Goal: Participate in discussion: Engage in conversation with other users on a specific topic

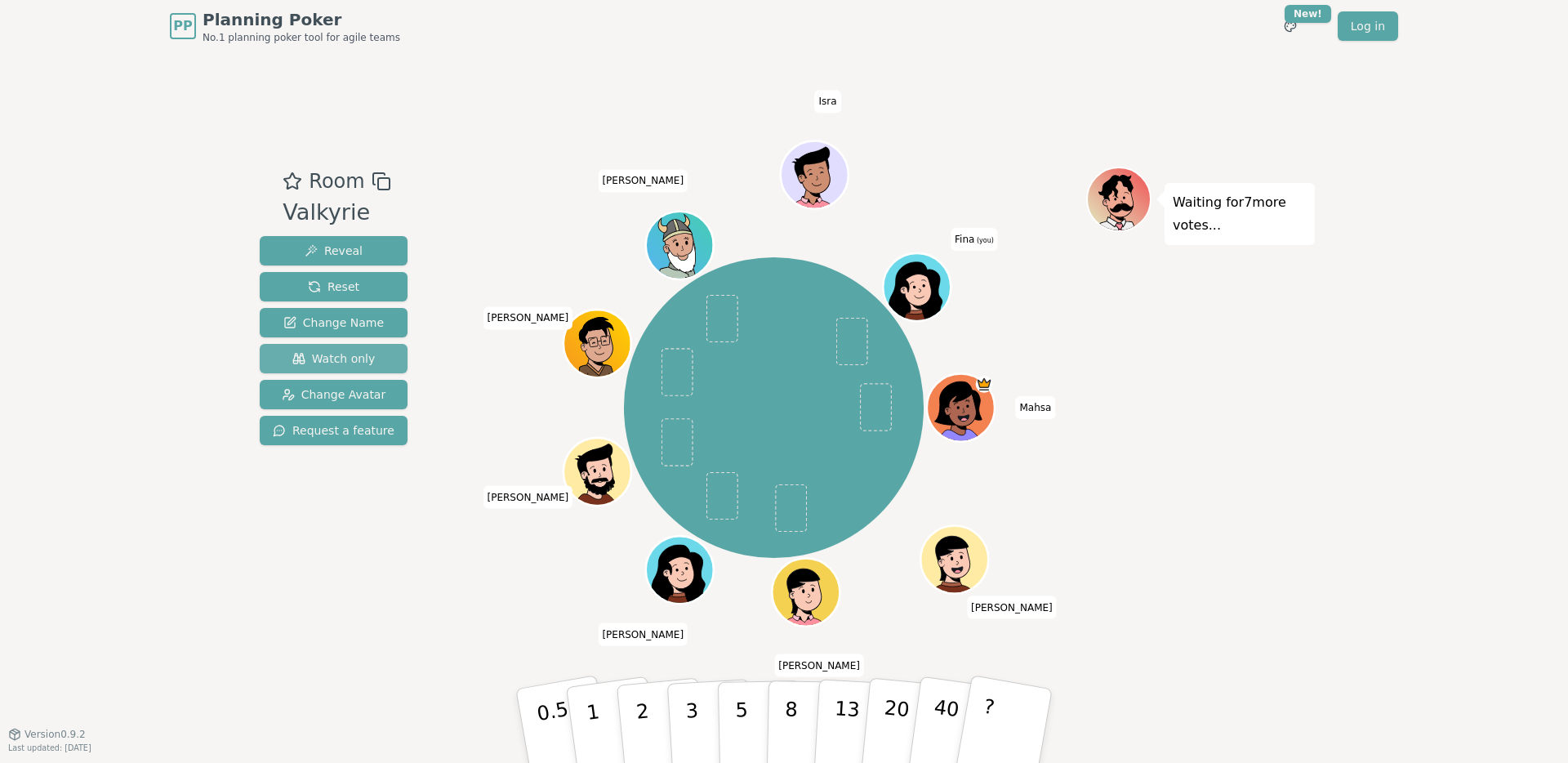
click at [340, 361] on span "Watch only" at bounding box center [334, 359] width 83 height 16
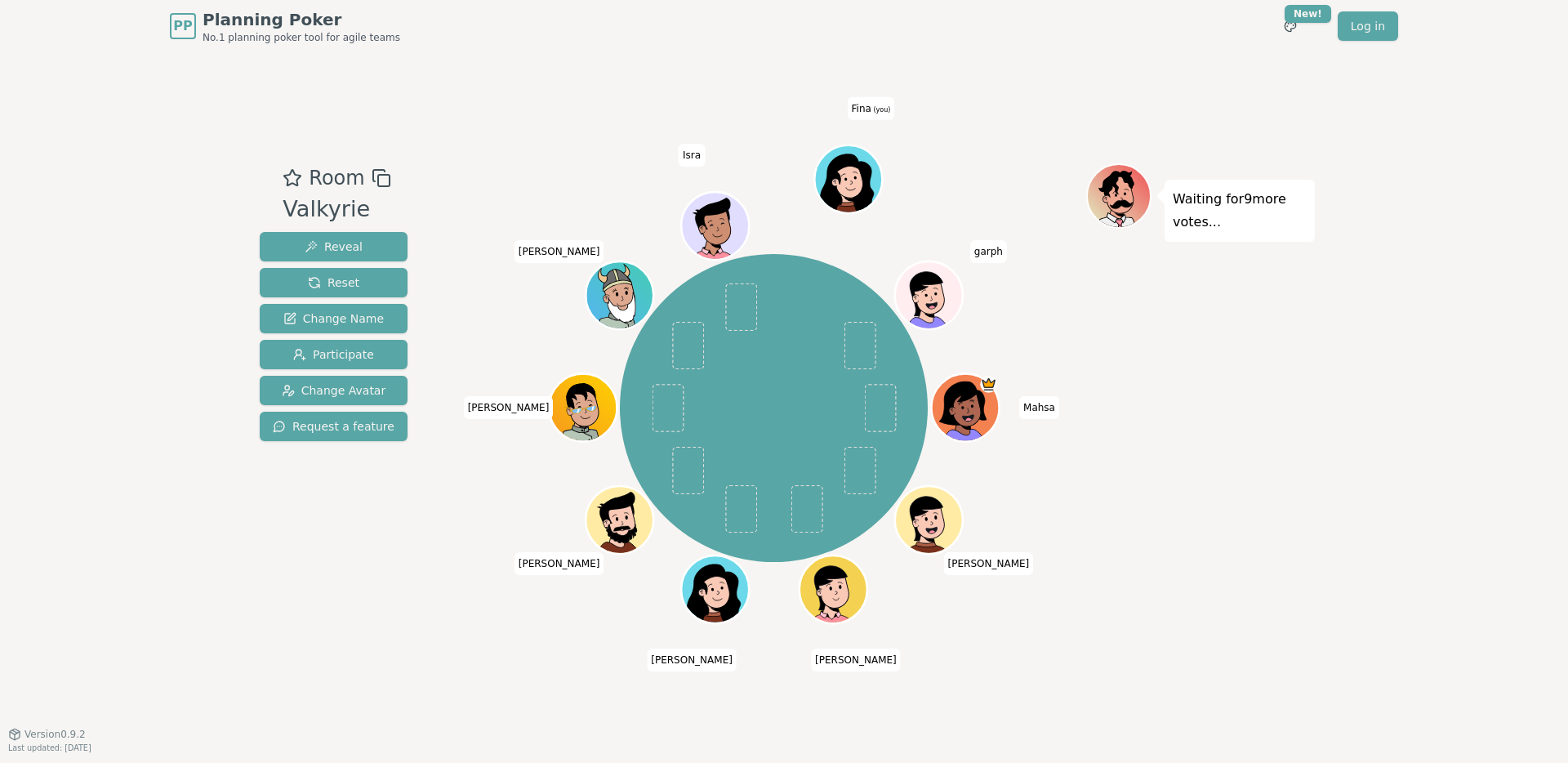
click at [435, 173] on div "Room Valkyrie Reveal Reset Change Name Participate Change Avatar Request a feat…" at bounding box center [784, 393] width 1062 height 460
click at [348, 352] on span "Participate" at bounding box center [334, 354] width 81 height 16
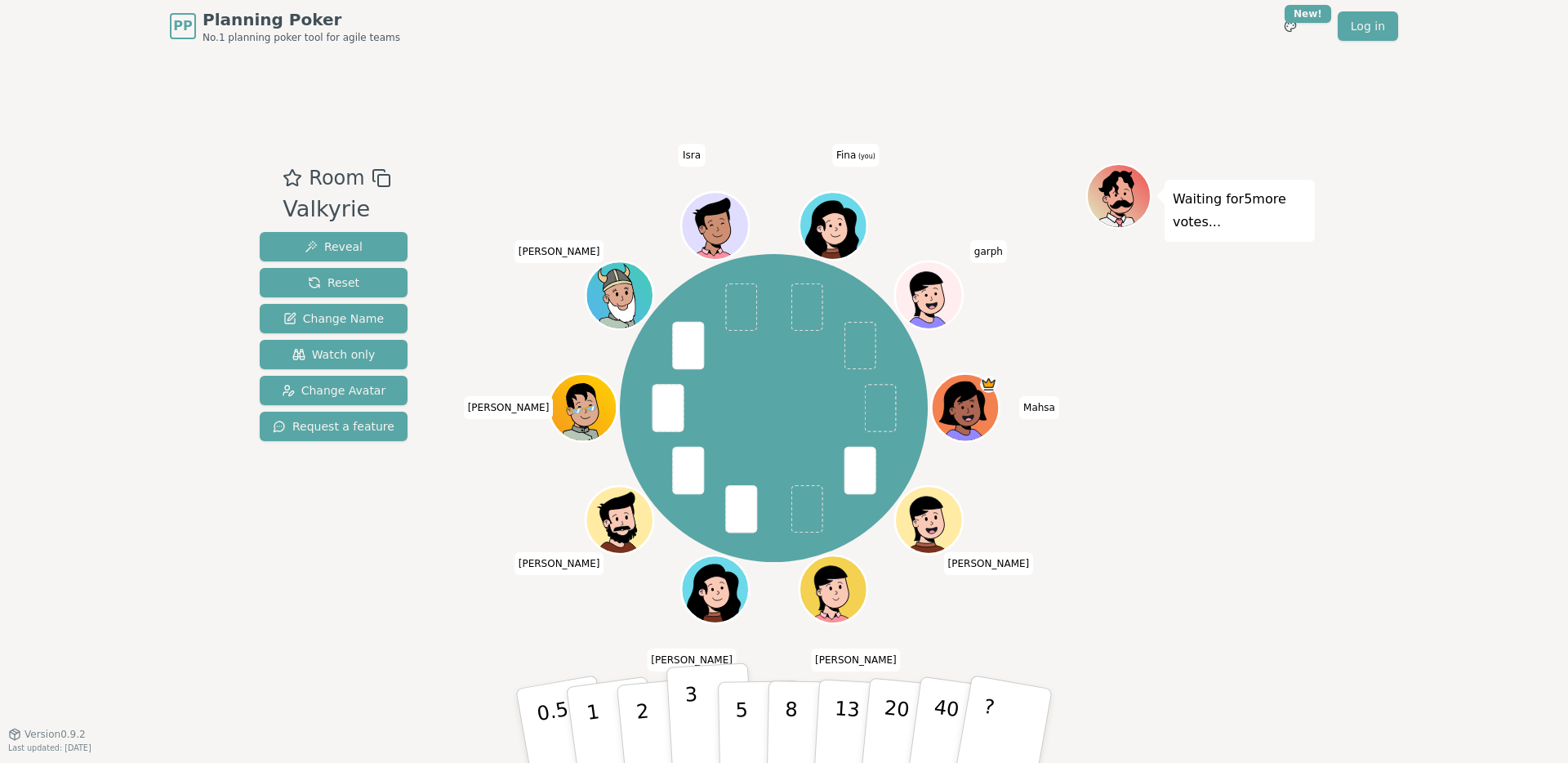
click at [687, 714] on p "3" at bounding box center [693, 727] width 18 height 89
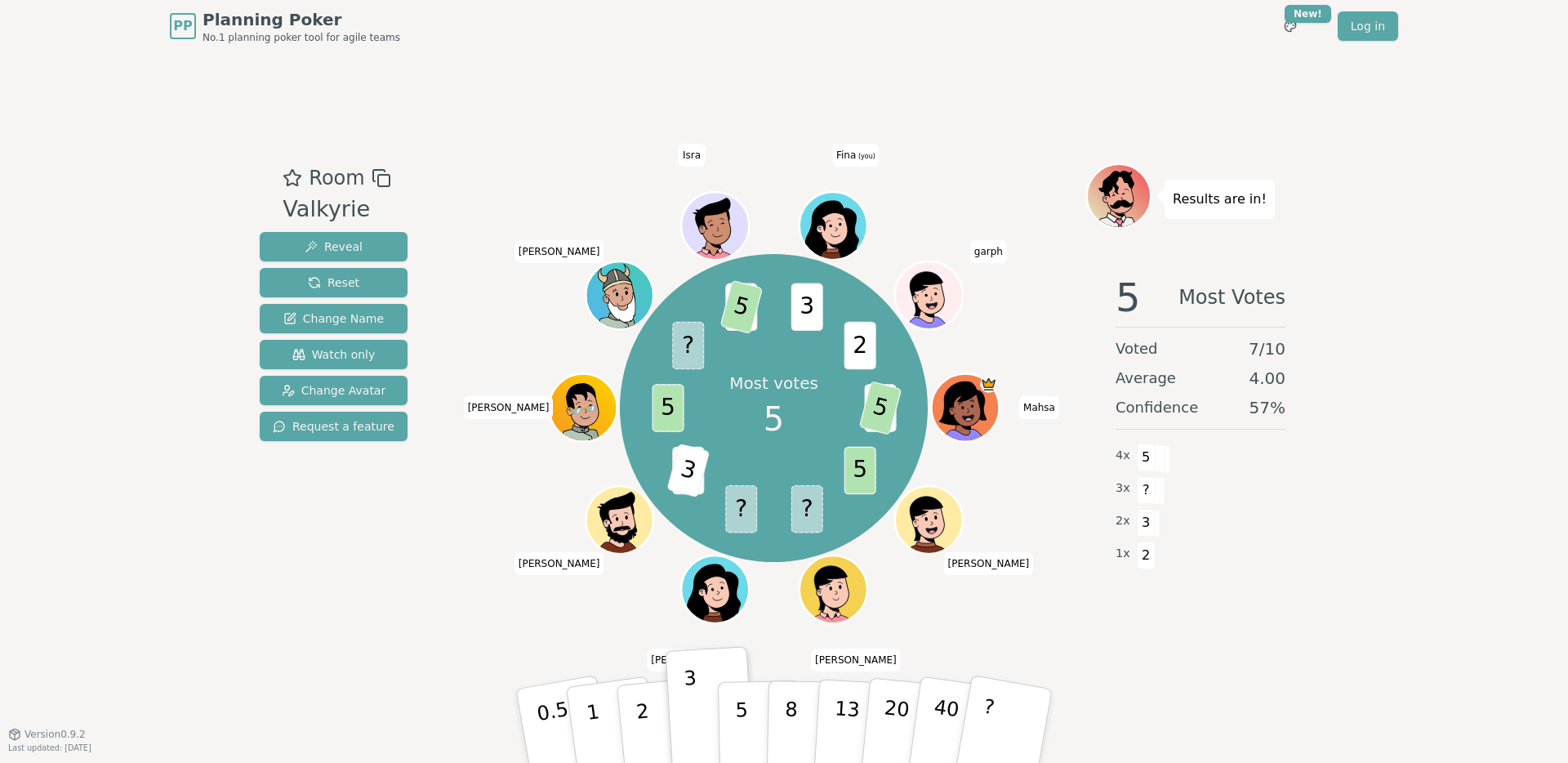
click at [364, 581] on div "Room Valkyrie Reveal Reset Change Name Watch only Change Avatar Request a featu…" at bounding box center [334, 393] width 161 height 460
click at [740, 731] on p "5" at bounding box center [743, 726] width 14 height 88
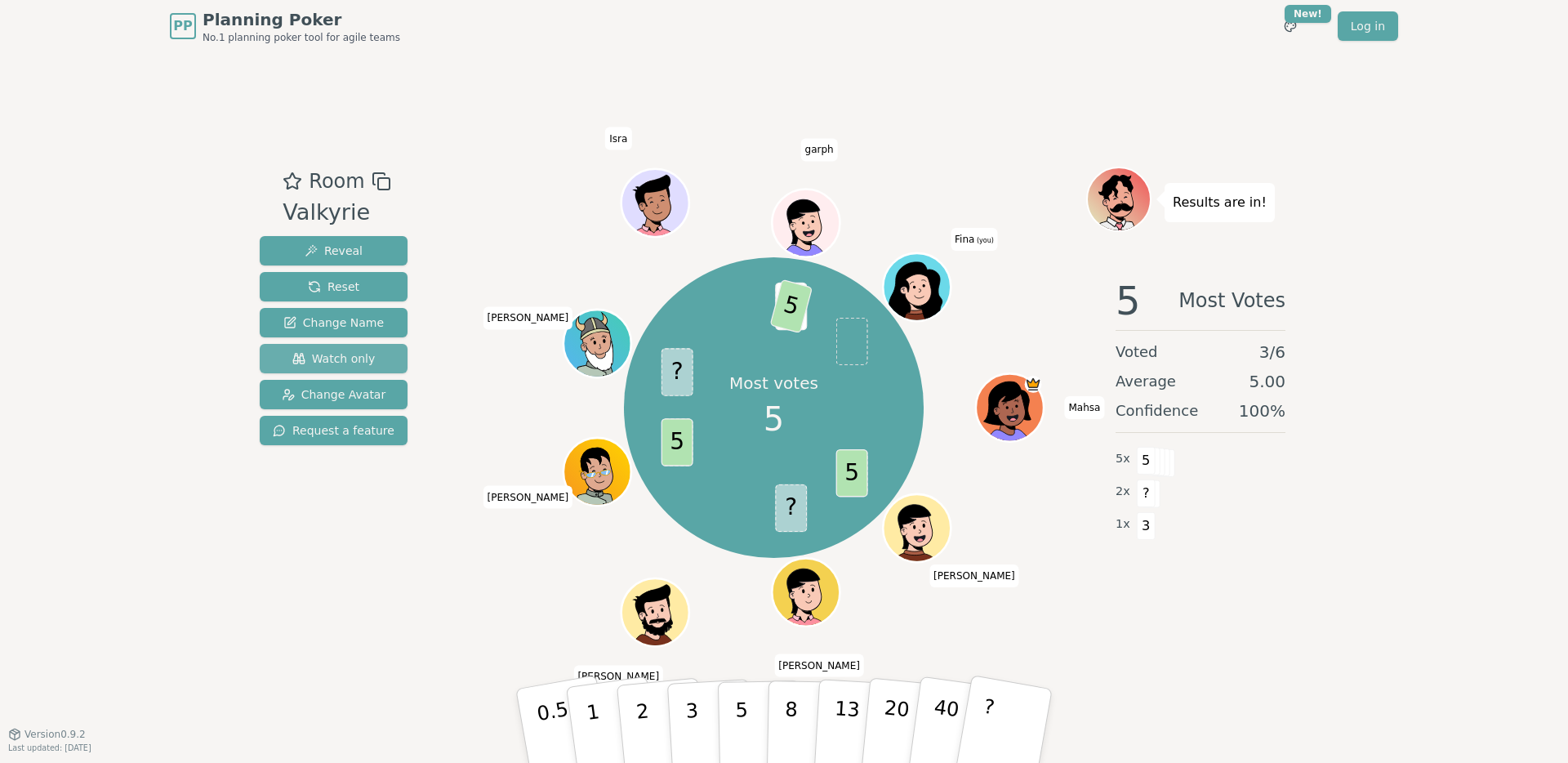
click at [330, 355] on span "Watch only" at bounding box center [334, 359] width 83 height 16
